Goal: Task Accomplishment & Management: Complete application form

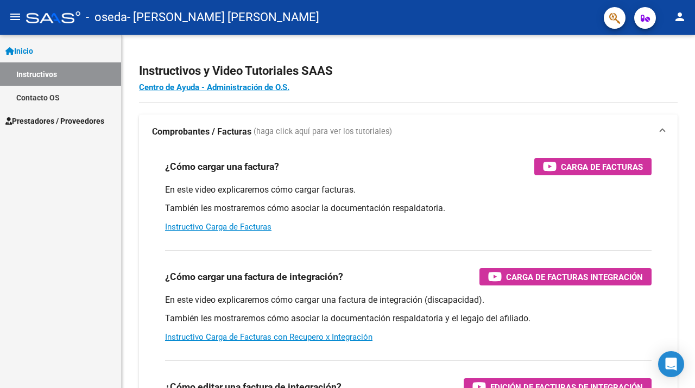
click at [64, 124] on span "Prestadores / Proveedores" at bounding box center [54, 121] width 99 height 12
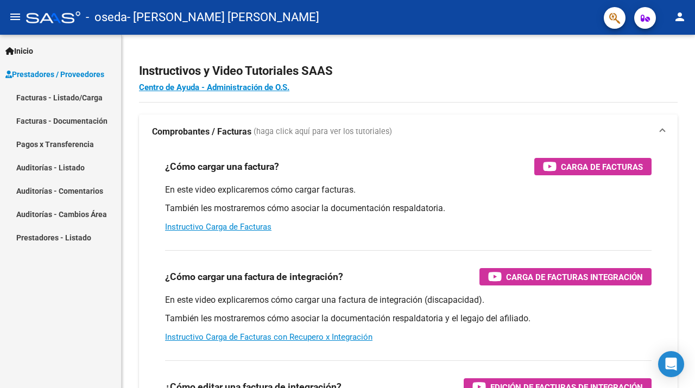
click at [74, 96] on link "Facturas - Listado/Carga" at bounding box center [60, 97] width 121 height 23
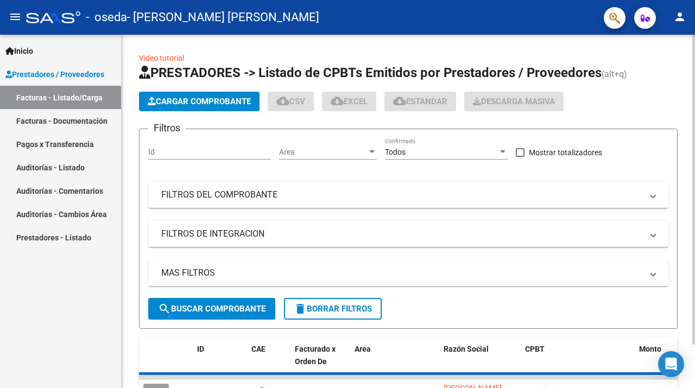
click at [209, 94] on button "Cargar Comprobante" at bounding box center [199, 102] width 121 height 20
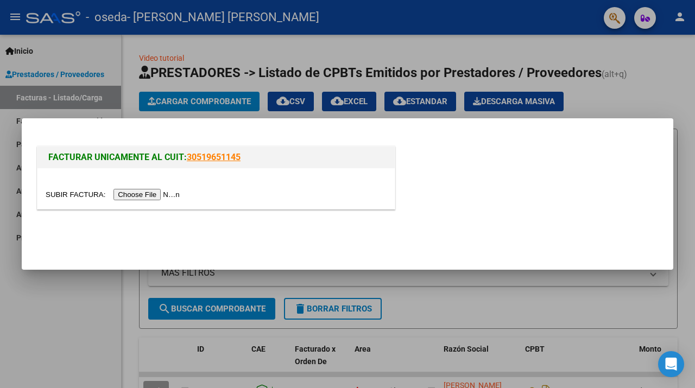
click at [158, 192] on input "file" at bounding box center [114, 194] width 137 height 11
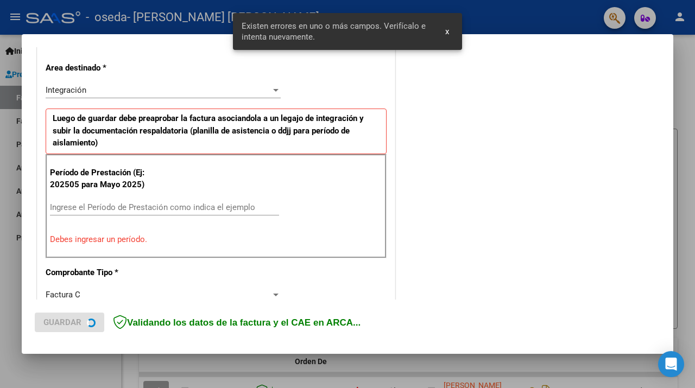
scroll to position [244, 0]
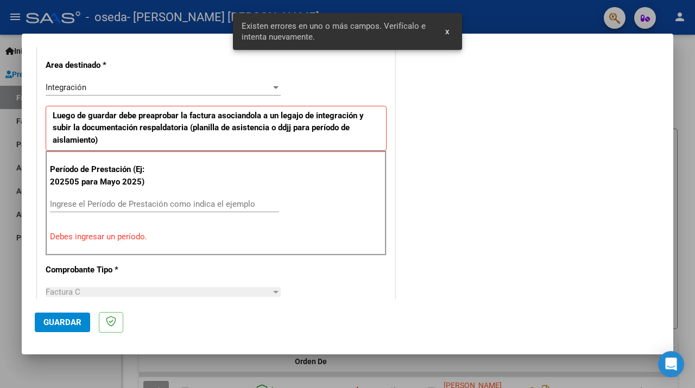
click at [66, 201] on input "Ingrese el Período de Prestación como indica el ejemplo" at bounding box center [164, 204] width 229 height 10
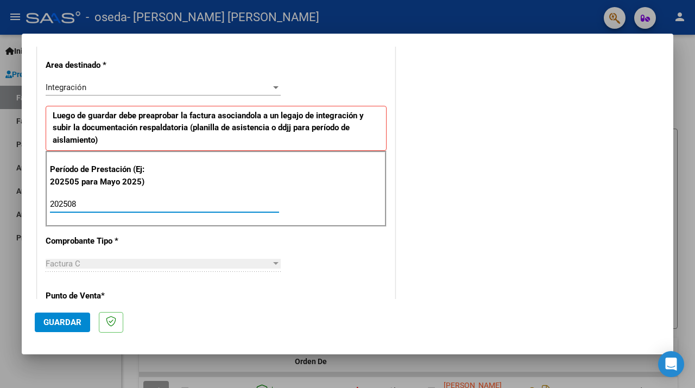
type input "202508"
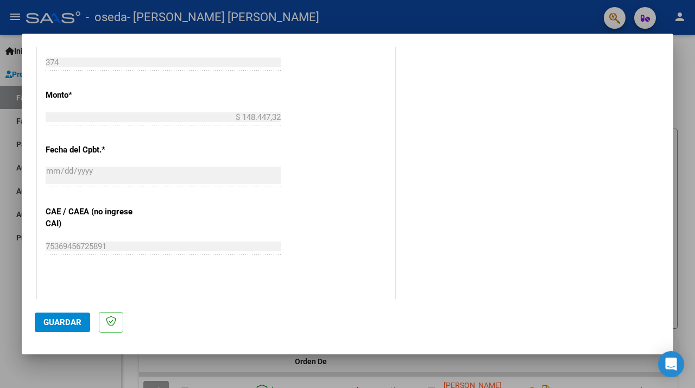
scroll to position [714, 0]
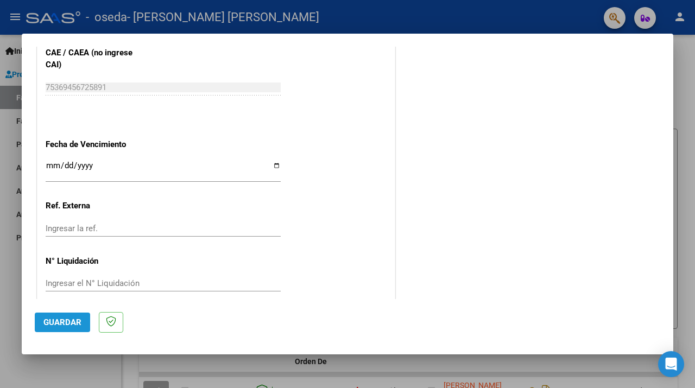
click at [73, 319] on span "Guardar" at bounding box center [62, 323] width 38 height 10
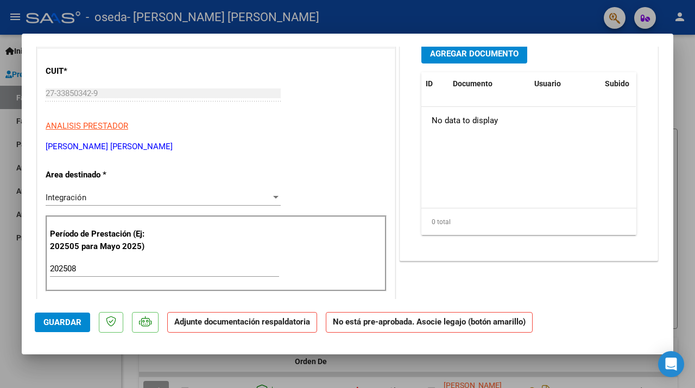
scroll to position [0, 0]
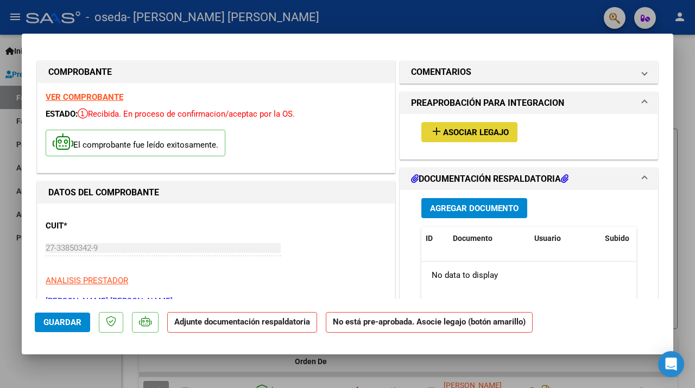
click at [445, 134] on span "Asociar Legajo" at bounding box center [476, 133] width 66 height 10
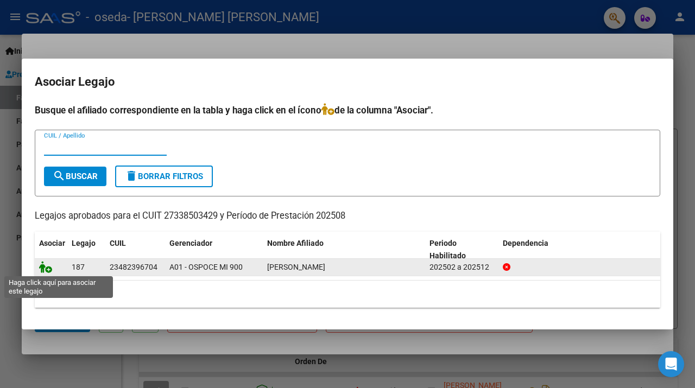
click at [48, 269] on icon at bounding box center [45, 267] width 13 height 12
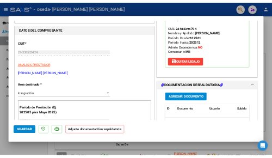
scroll to position [216, 0]
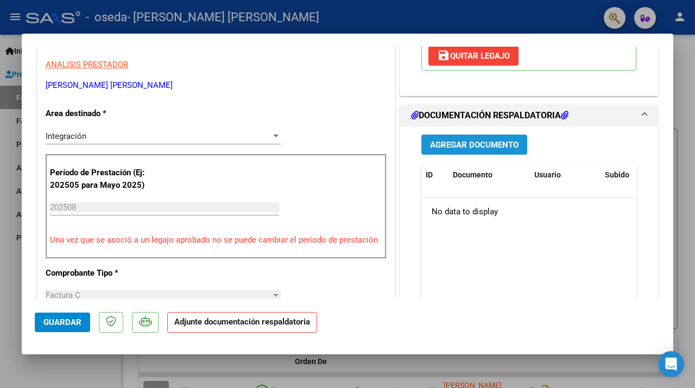
click at [481, 140] on span "Agregar Documento" at bounding box center [474, 145] width 89 height 10
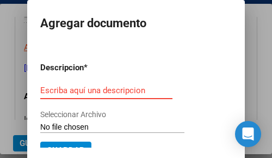
click at [75, 129] on input "Seleccionar Archivo" at bounding box center [112, 127] width 144 height 10
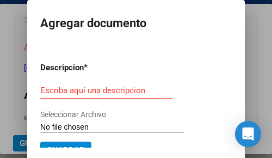
type input "C:\fakepath\planilla dias [PERSON_NAME][DATE].pdf"
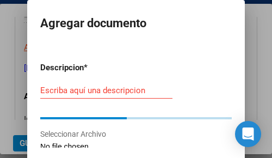
click at [52, 90] on input "Escriba aquí una descripcion" at bounding box center [106, 90] width 132 height 10
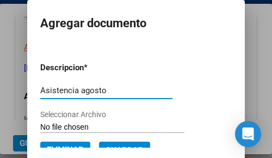
scroll to position [11, 0]
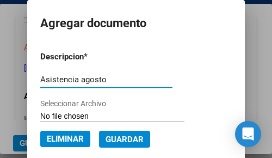
type input "Asistencia agosto"
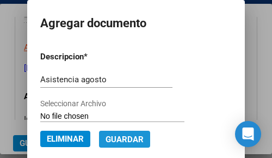
click at [142, 143] on span "Guardar" at bounding box center [124, 139] width 38 height 10
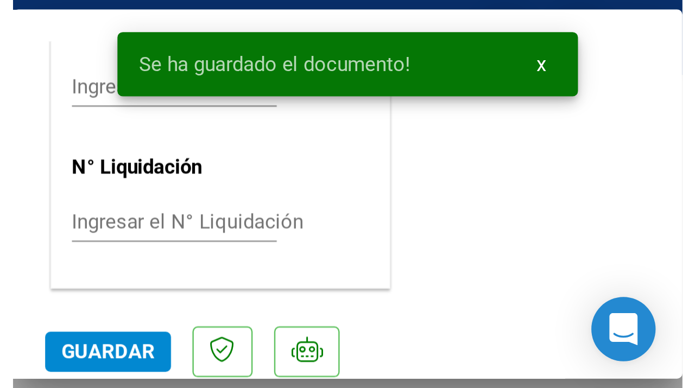
scroll to position [719, 0]
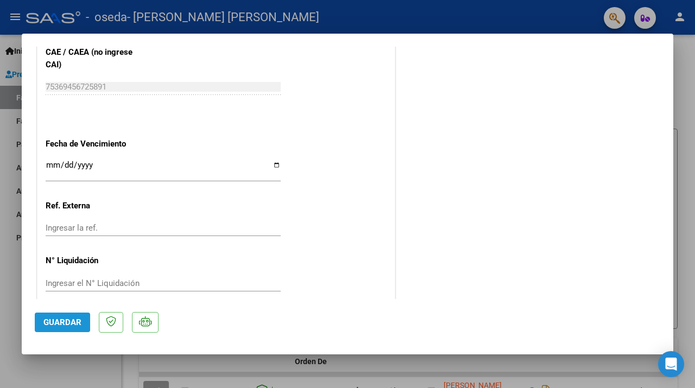
click at [64, 319] on span "Guardar" at bounding box center [62, 323] width 38 height 10
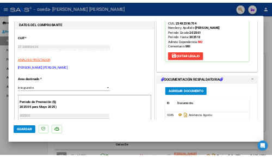
scroll to position [0, 0]
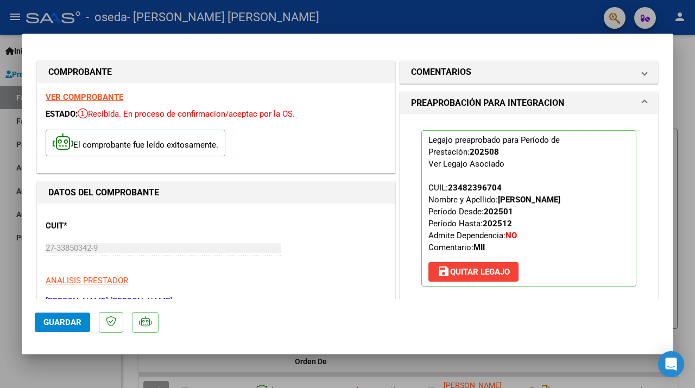
click at [77, 327] on span "Guardar" at bounding box center [62, 323] width 38 height 10
